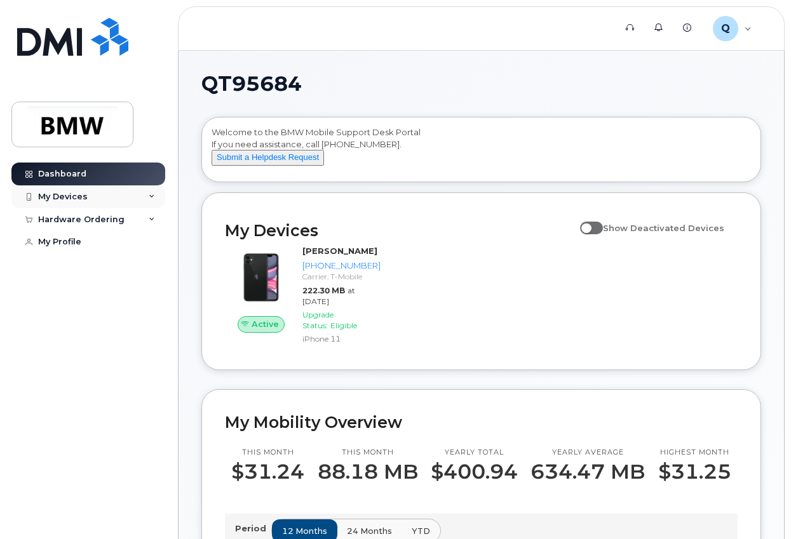
click at [109, 200] on div "My Devices" at bounding box center [88, 197] width 154 height 23
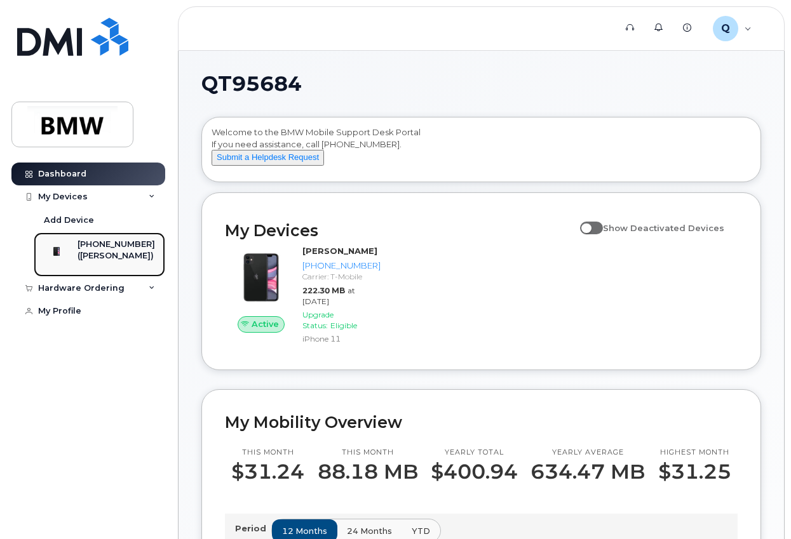
click at [96, 246] on div "[PHONE_NUMBER]" at bounding box center [117, 244] width 78 height 11
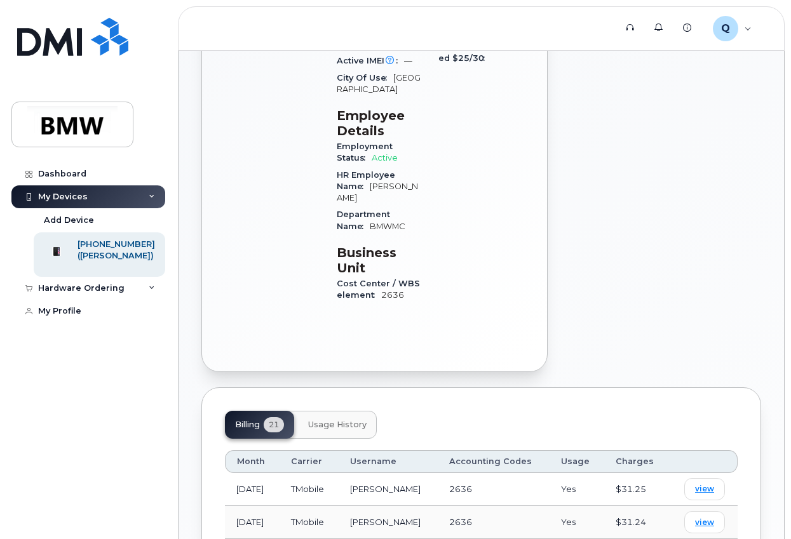
scroll to position [15, 0]
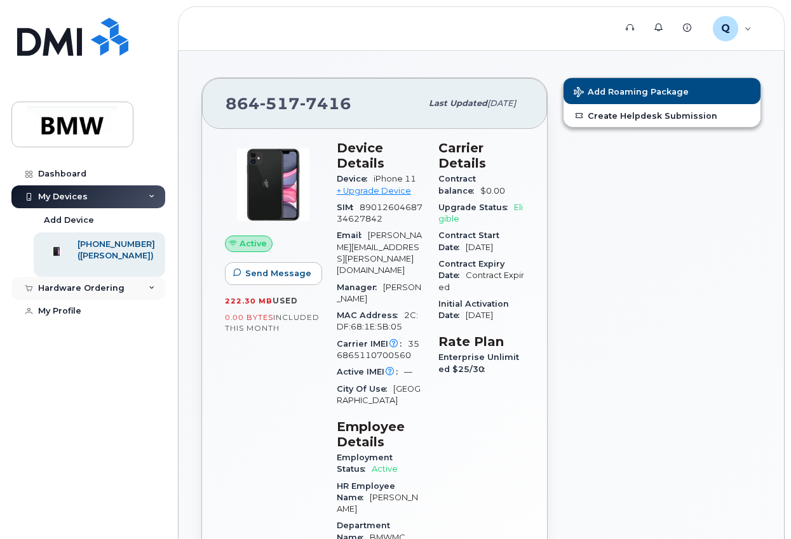
click at [149, 292] on icon at bounding box center [152, 288] width 6 height 6
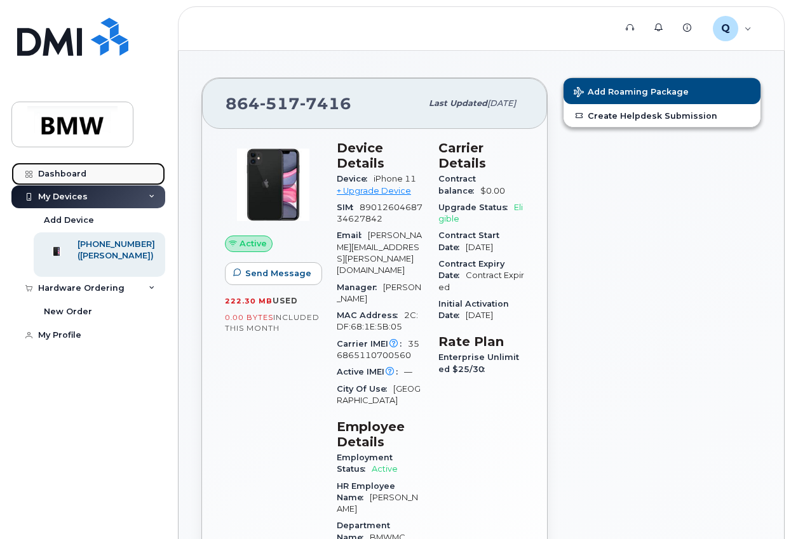
click at [65, 172] on div "Dashboard" at bounding box center [62, 174] width 48 height 10
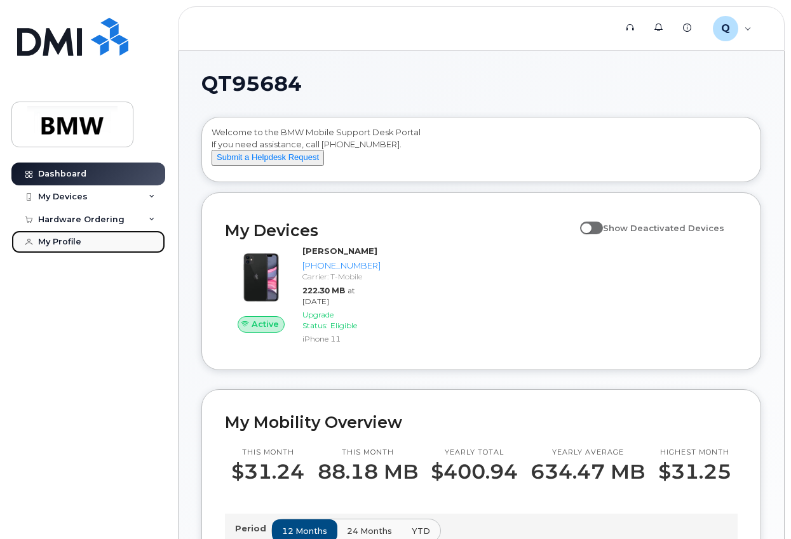
click at [65, 243] on div "My Profile" at bounding box center [59, 242] width 43 height 10
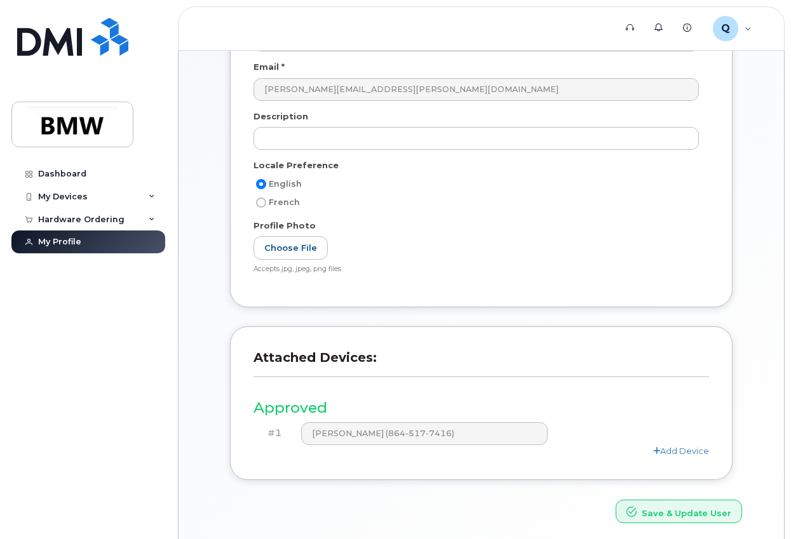
scroll to position [215, 0]
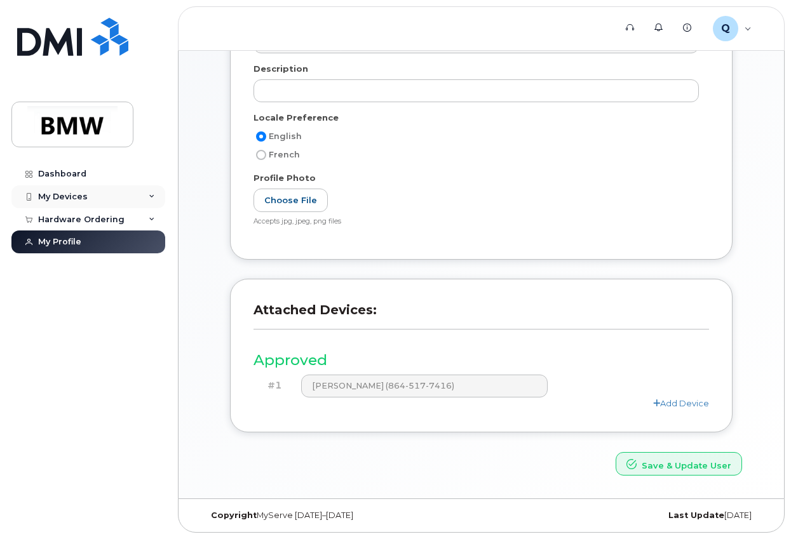
click at [67, 189] on div "My Devices" at bounding box center [88, 197] width 154 height 23
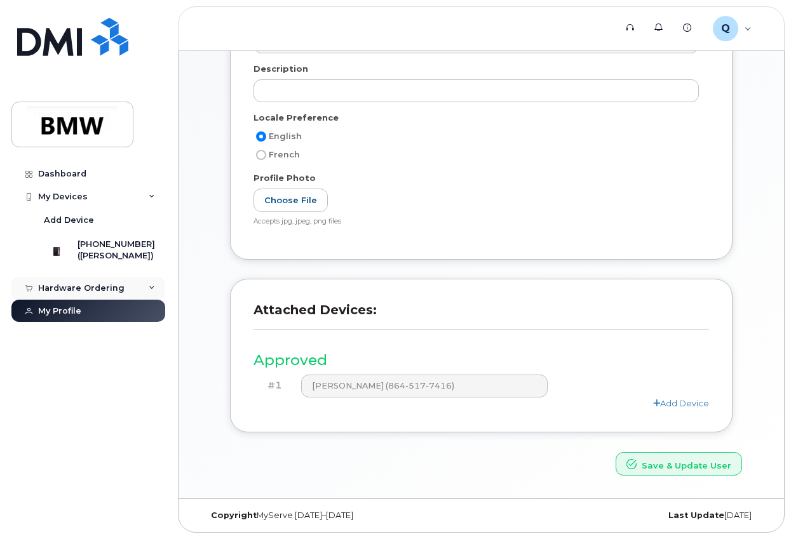
click at [83, 300] on div "Hardware Ordering" at bounding box center [88, 288] width 154 height 23
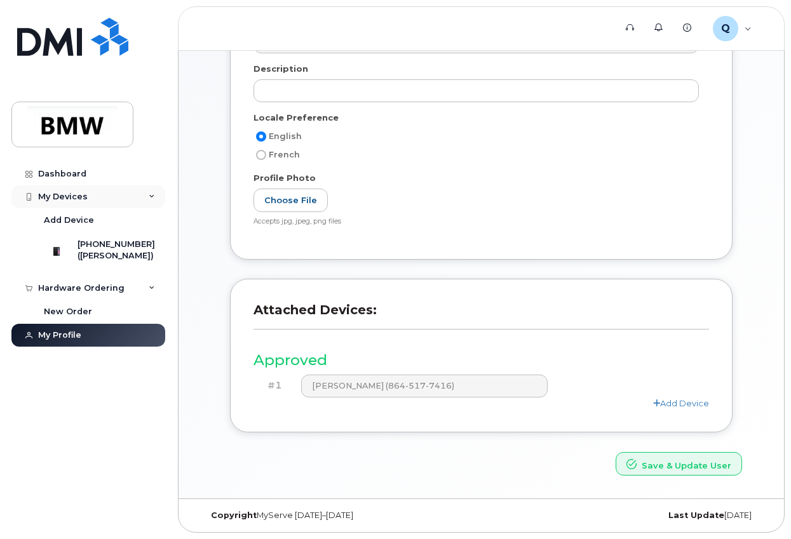
click at [97, 194] on div "My Devices" at bounding box center [88, 197] width 154 height 23
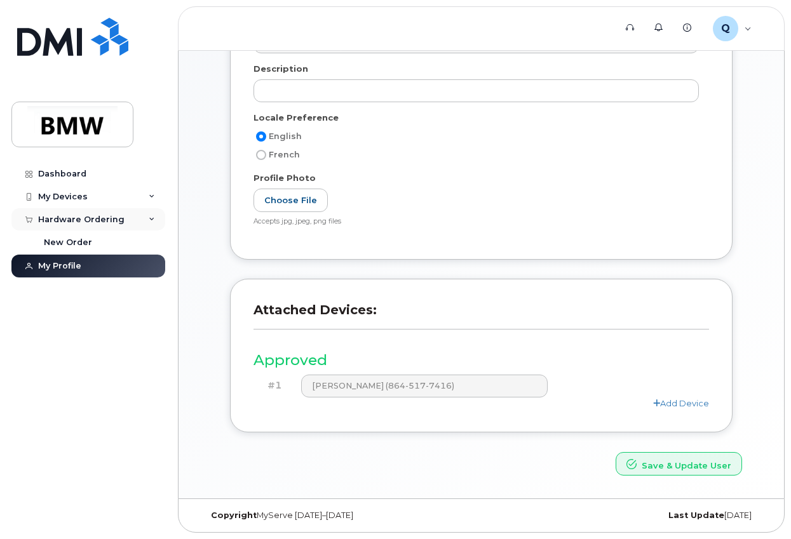
click at [118, 219] on div "Hardware Ordering" at bounding box center [81, 220] width 86 height 10
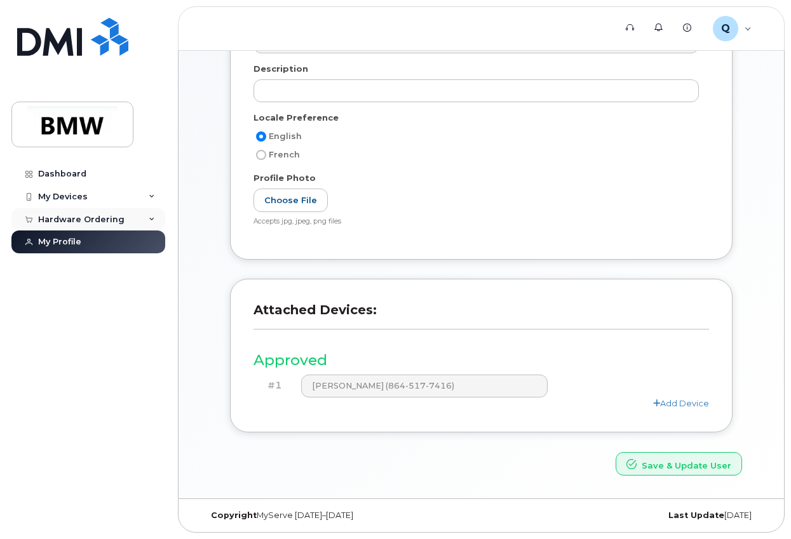
click at [118, 219] on div "Hardware Ordering" at bounding box center [81, 220] width 86 height 10
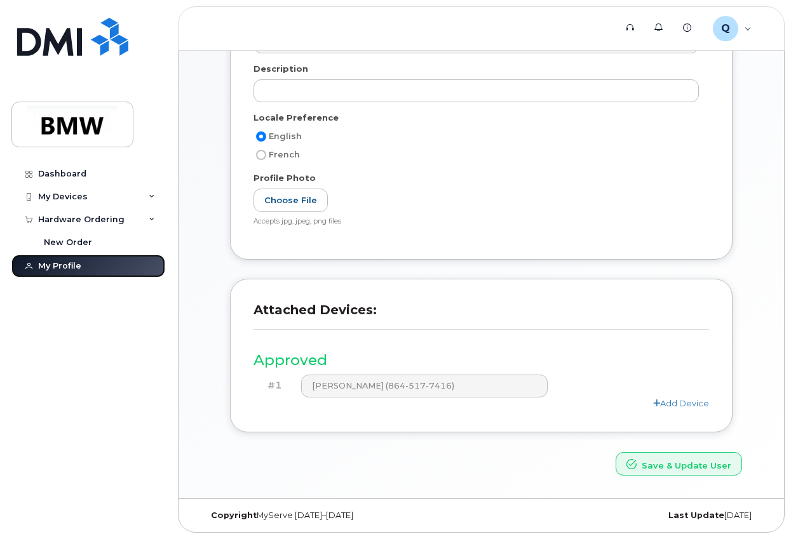
click at [91, 260] on link "My Profile" at bounding box center [88, 266] width 154 height 23
